Goal: Task Accomplishment & Management: Manage account settings

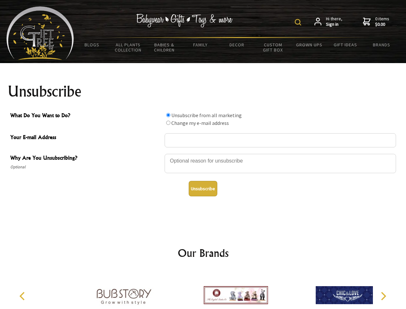
click at [299, 22] on img at bounding box center [298, 22] width 6 height 6
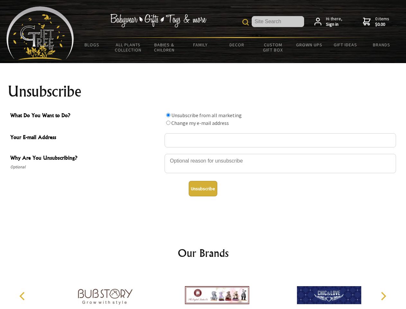
click at [203, 153] on div at bounding box center [281, 164] width 232 height 23
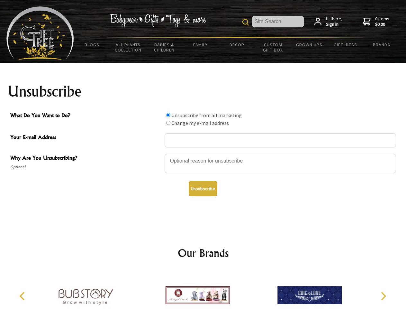
click at [168, 115] on input "What Do You Want to Do?" at bounding box center [168, 115] width 4 height 4
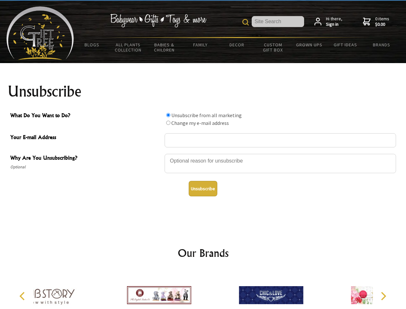
click at [168, 123] on input "What Do You Want to Do?" at bounding box center [168, 123] width 4 height 4
radio input "true"
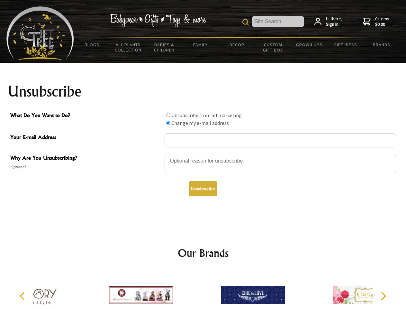
click at [203, 189] on button "Unsubscribe" at bounding box center [203, 188] width 29 height 15
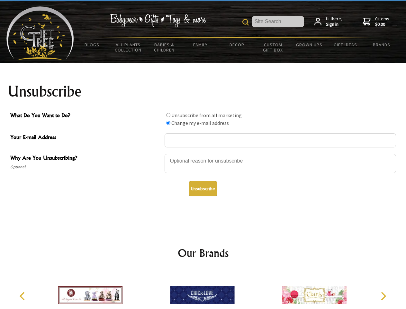
click at [203, 290] on img at bounding box center [202, 295] width 64 height 48
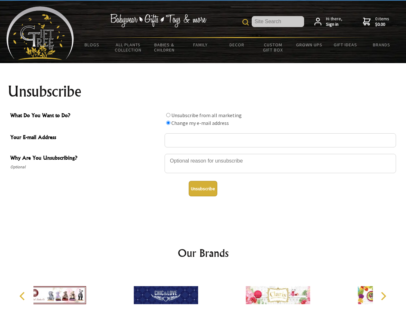
click at [23, 296] on icon "Previous" at bounding box center [23, 296] width 8 height 8
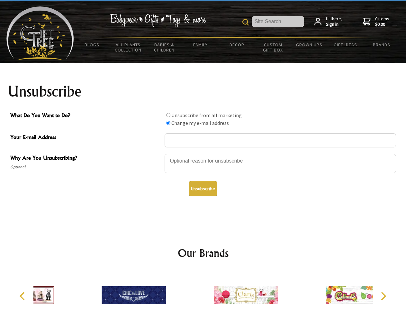
click at [383, 296] on icon "Next" at bounding box center [383, 296] width 8 height 8
